Goal: Manage account settings

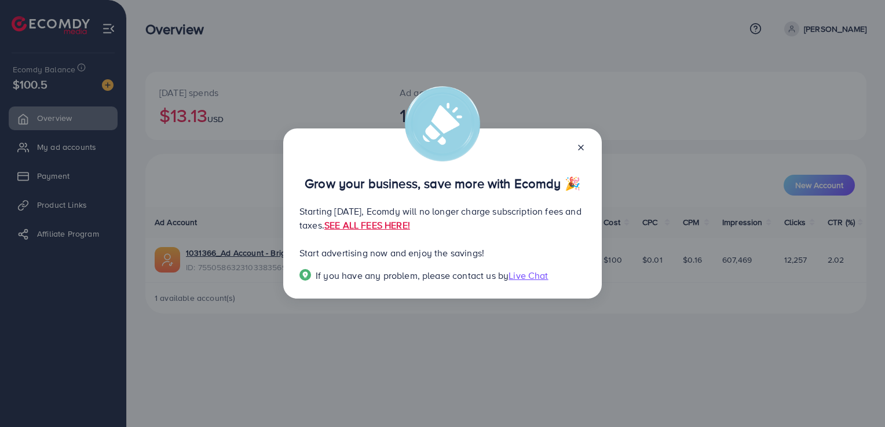
click at [579, 149] on line at bounding box center [581, 147] width 5 height 5
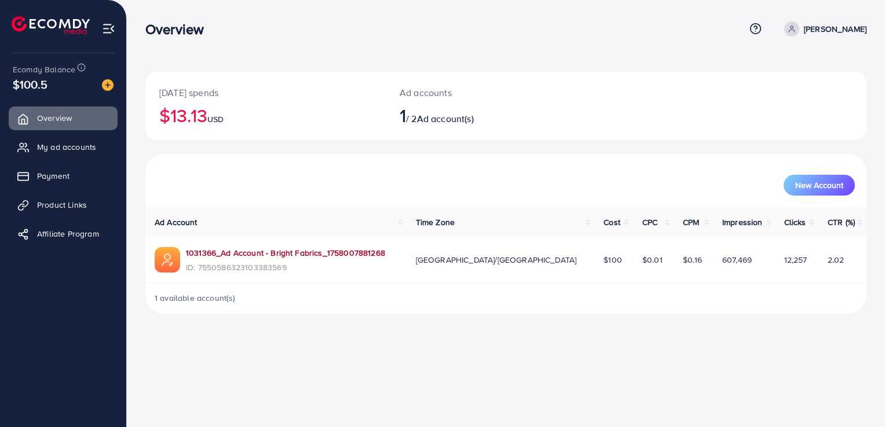
click at [248, 251] on link "1031366_Ad Account - Bright Fabrics_1758007881268" at bounding box center [285, 253] width 199 height 12
click at [83, 148] on span "My ad accounts" at bounding box center [69, 147] width 59 height 12
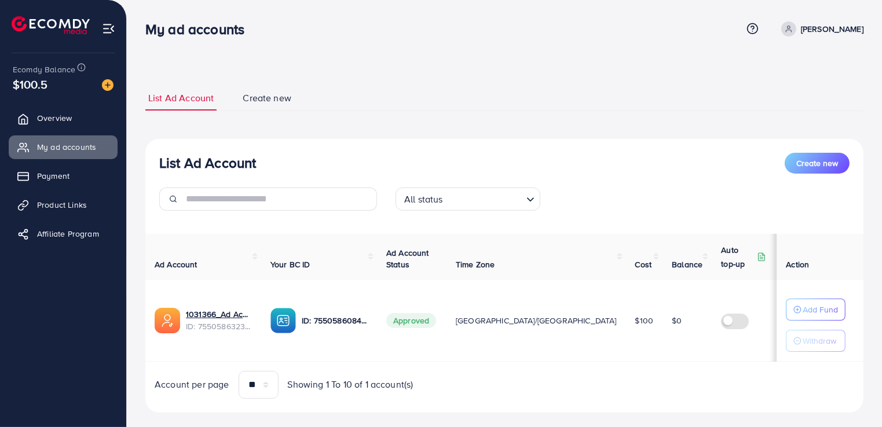
click at [793, 27] on icon at bounding box center [789, 29] width 8 height 8
click at [784, 71] on span "Profile" at bounding box center [791, 69] width 27 height 14
select select "********"
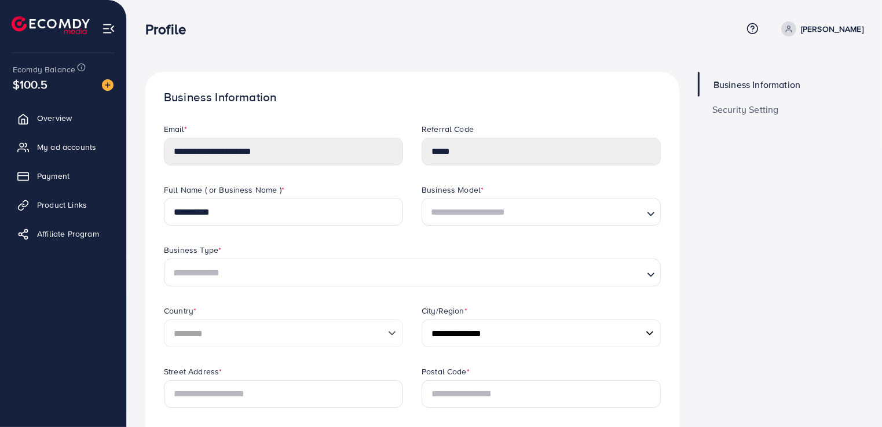
click at [741, 115] on link "Security Setting" at bounding box center [781, 109] width 166 height 25
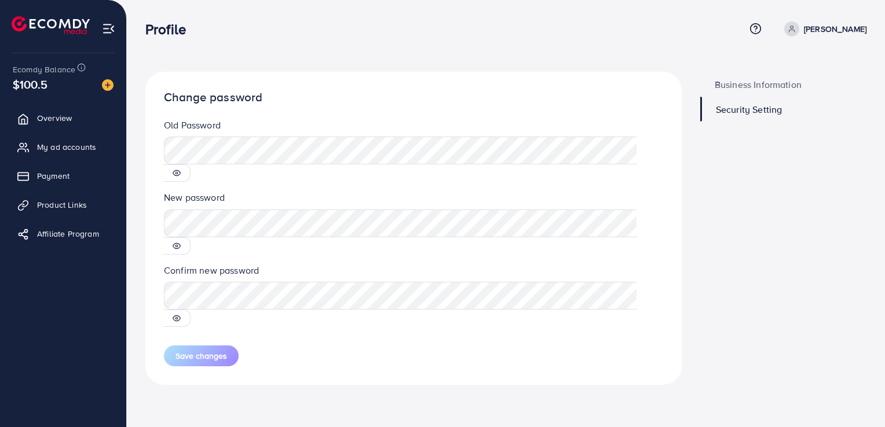
click at [191, 164] on div at bounding box center [176, 172] width 27 height 17
drag, startPoint x: 657, startPoint y: 153, endPoint x: 651, endPoint y: 152, distance: 6.6
click at [191, 164] on div at bounding box center [176, 172] width 27 height 17
click at [181, 169] on icon at bounding box center [177, 173] width 8 height 8
click at [178, 245] on circle at bounding box center [177, 246] width 2 height 2
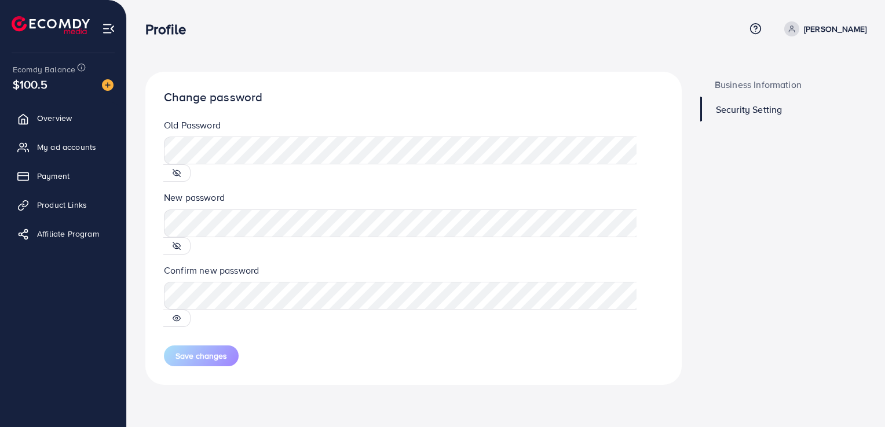
click at [191, 310] on div at bounding box center [176, 318] width 27 height 17
click at [794, 28] on circle at bounding box center [792, 27] width 3 height 3
click at [787, 91] on span "Log out" at bounding box center [796, 95] width 31 height 14
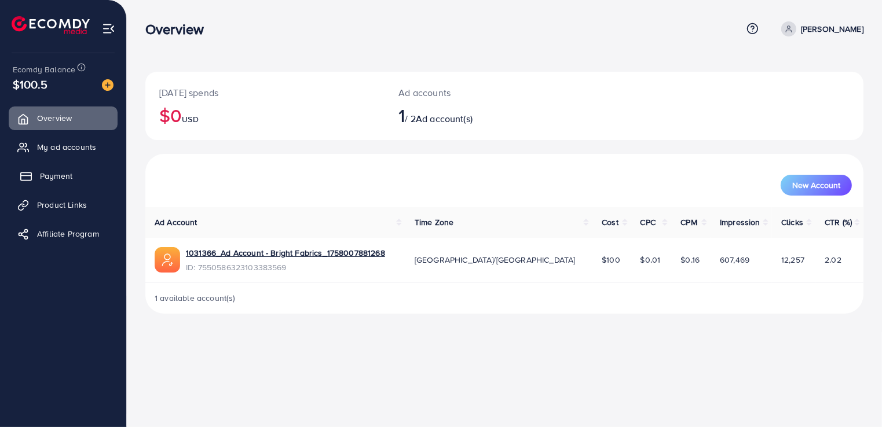
click at [60, 175] on span "Payment" at bounding box center [56, 176] width 32 height 12
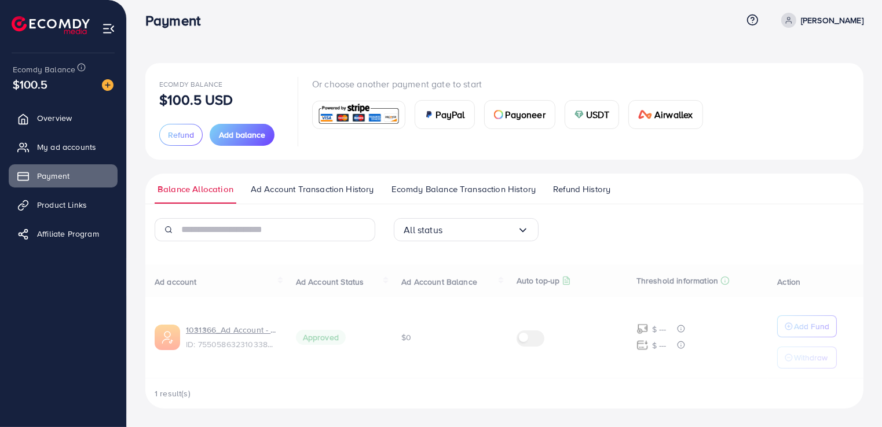
scroll to position [8, 0]
